Goal: Browse casually

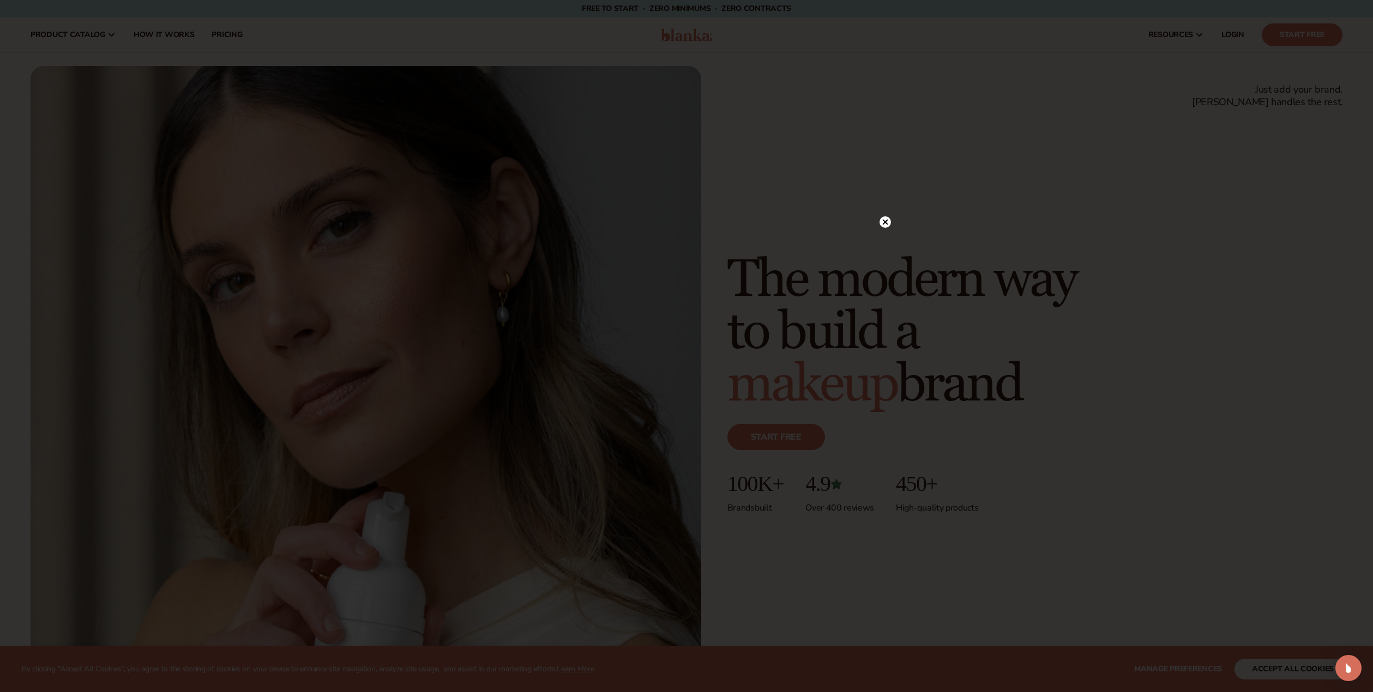
click at [885, 220] on circle at bounding box center [884, 221] width 11 height 11
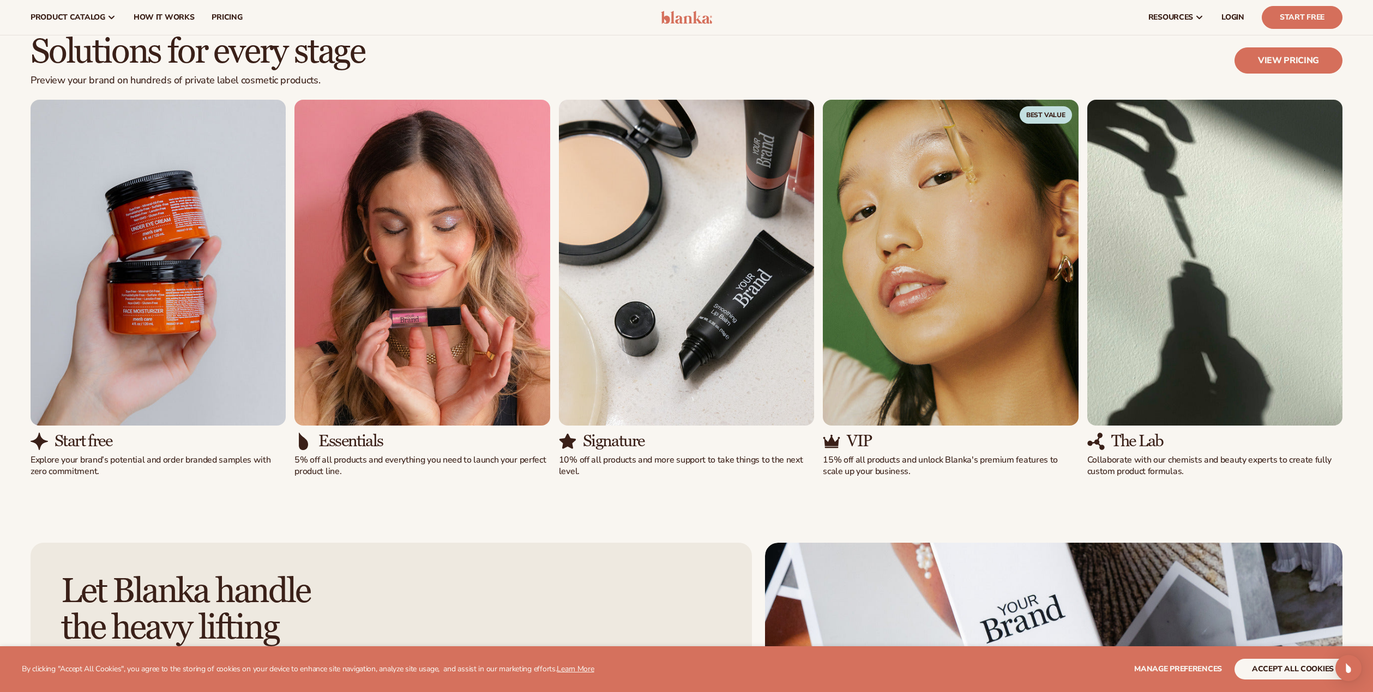
scroll to position [1107, 0]
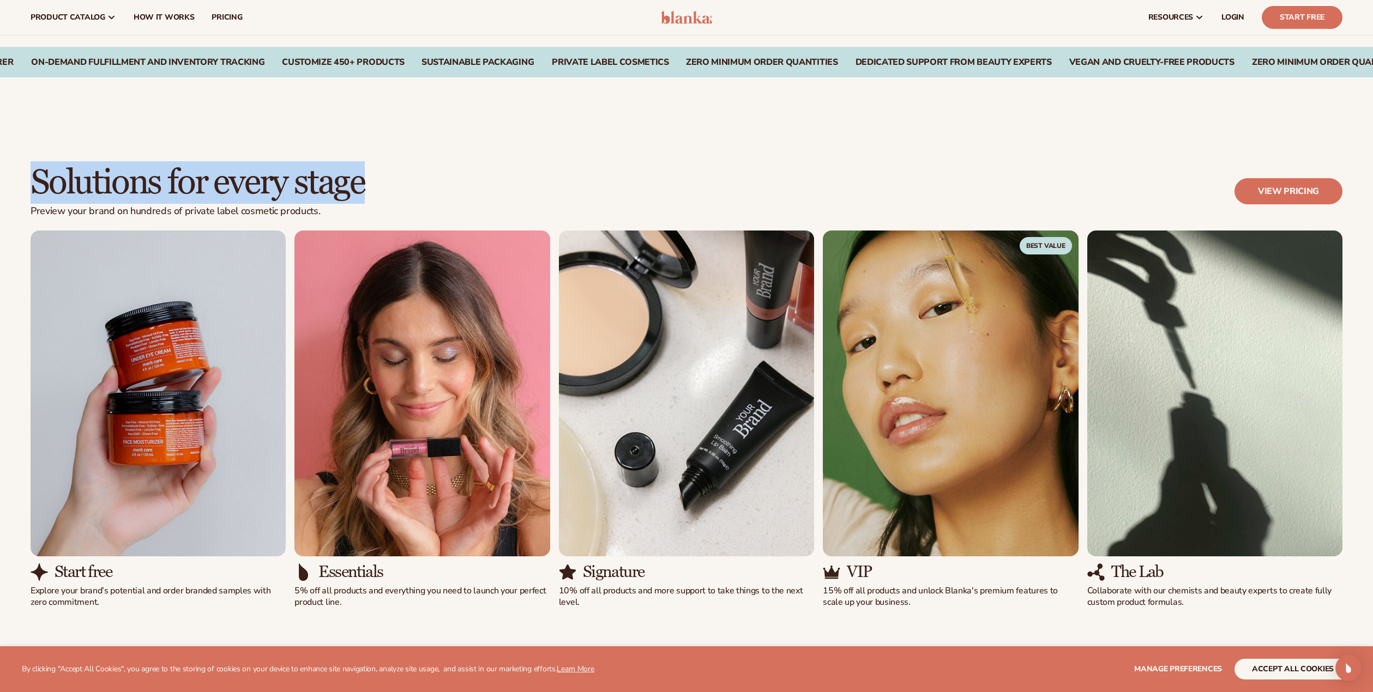
drag, startPoint x: 44, startPoint y: 181, endPoint x: 361, endPoint y: 195, distance: 318.2
click at [361, 195] on h2 "Solutions for every stage" at bounding box center [198, 183] width 334 height 37
click at [363, 195] on h2 "Solutions for every stage" at bounding box center [198, 183] width 334 height 37
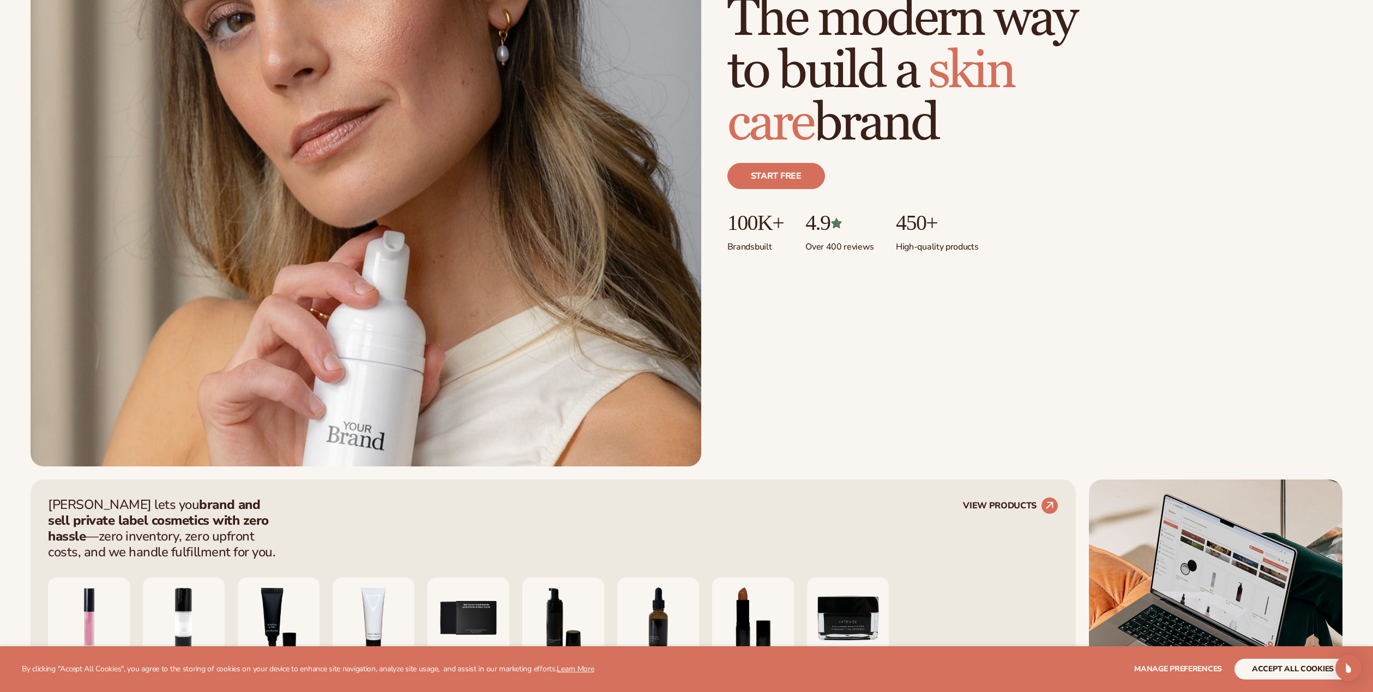
scroll to position [0, 0]
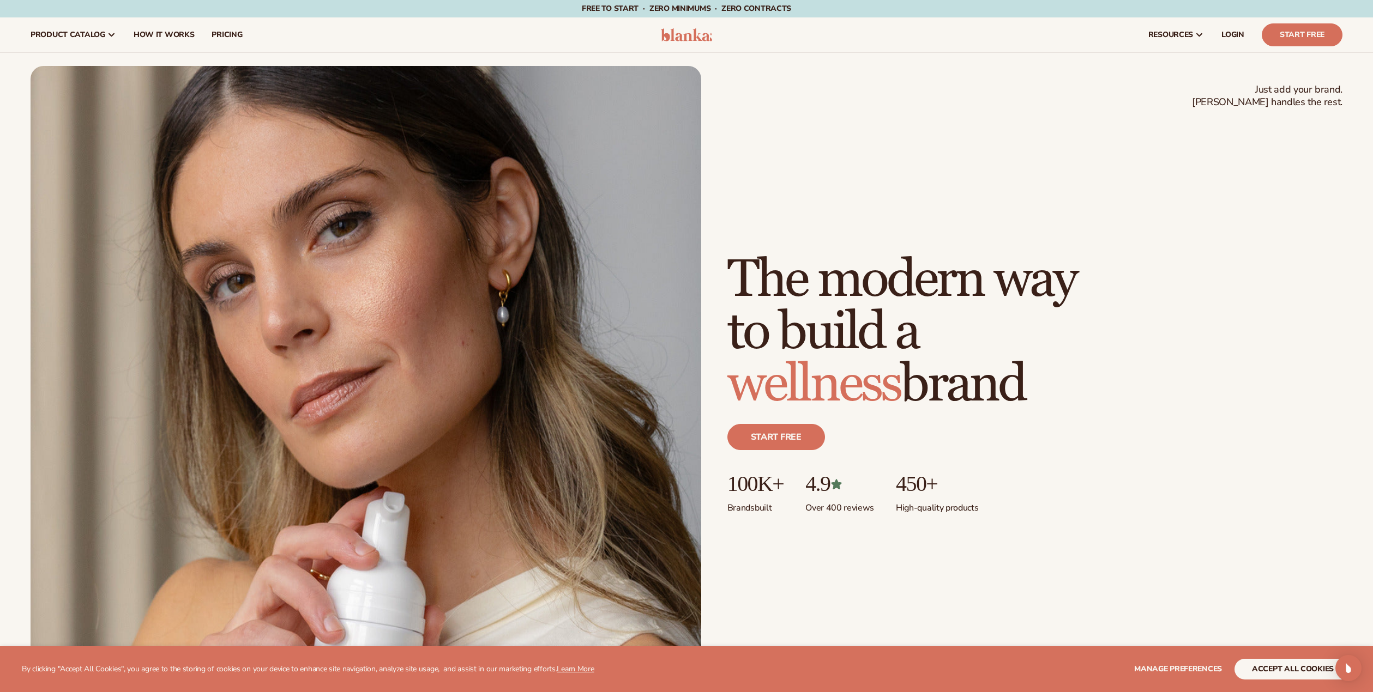
drag, startPoint x: 733, startPoint y: 283, endPoint x: 1048, endPoint y: 381, distance: 330.4
click at [1049, 382] on h1 "The modern way to build a wellness brand" at bounding box center [901, 332] width 349 height 157
click at [849, 227] on div "Just add your brand. Blanka handles the rest. beauty,[MEDICAL_DATA],wellness,ma…" at bounding box center [687, 397] width 1312 height 662
